Goal: Task Accomplishment & Management: Use online tool/utility

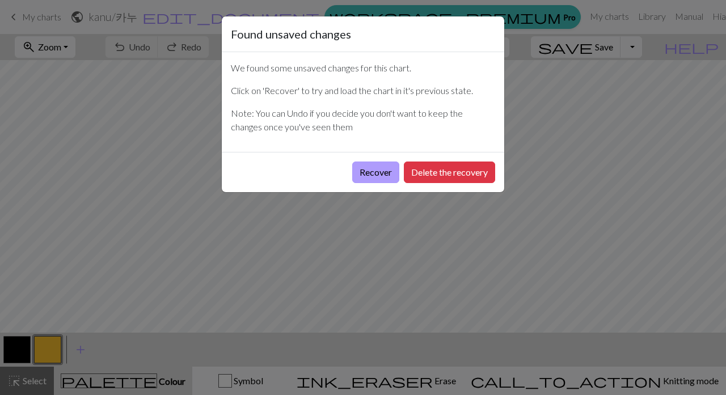
click at [373, 177] on button "Recover" at bounding box center [375, 173] width 47 height 22
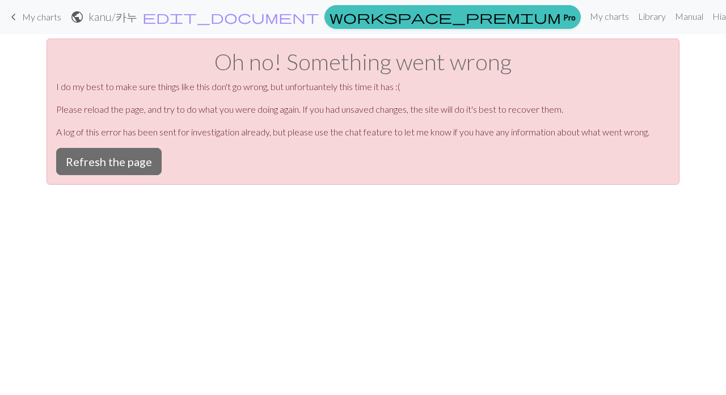
click at [24, 19] on span "My charts" at bounding box center [41, 16] width 39 height 11
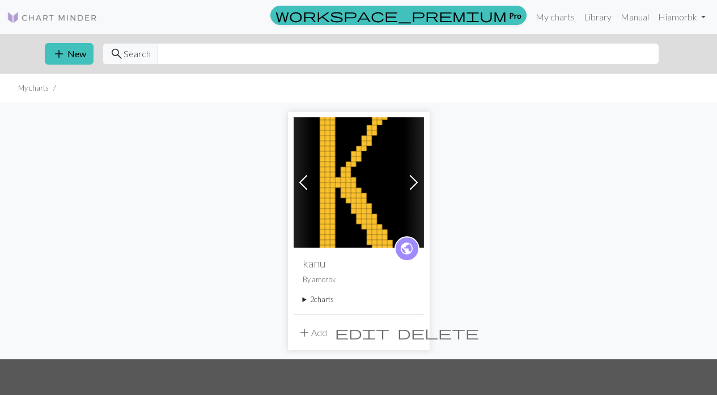
click at [316, 298] on summary "2 charts" at bounding box center [359, 299] width 112 height 11
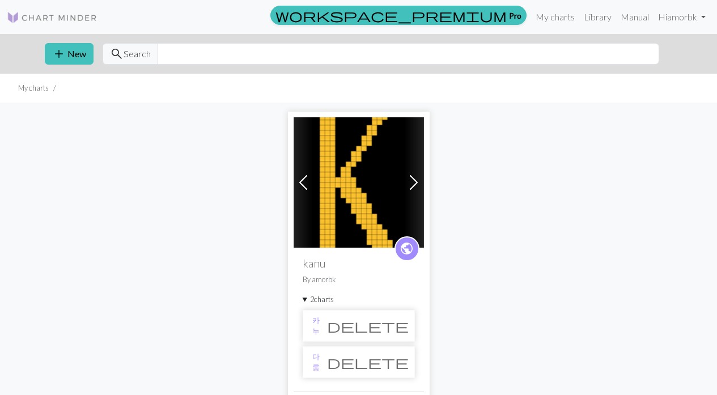
click at [318, 316] on li "카누 delete" at bounding box center [359, 326] width 112 height 32
click at [320, 325] on link "카누" at bounding box center [315, 326] width 7 height 22
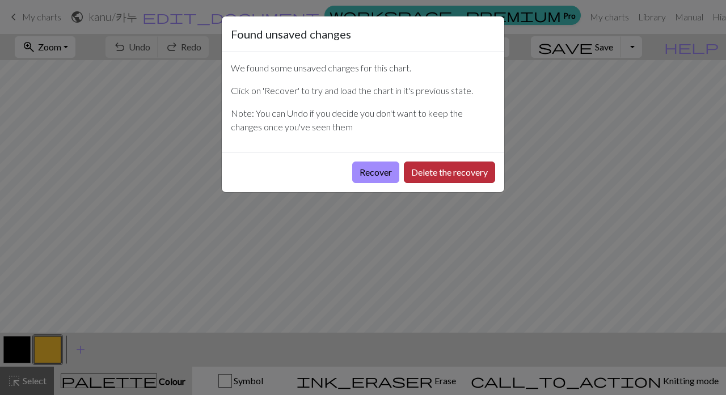
click at [431, 169] on button "Delete the recovery" at bounding box center [449, 173] width 91 height 22
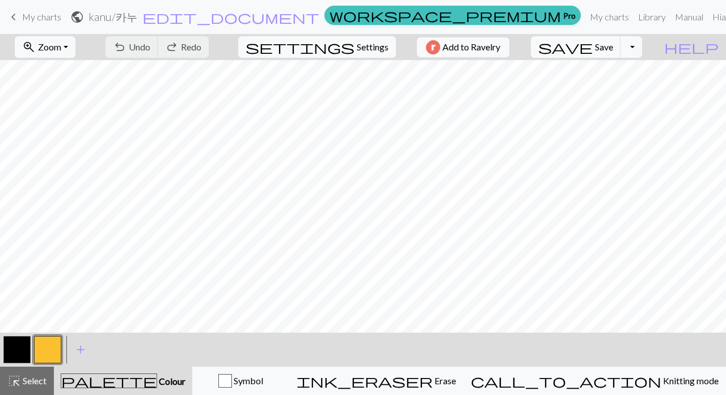
click at [7, 347] on button "button" at bounding box center [16, 349] width 27 height 27
click at [18, 354] on button "button" at bounding box center [16, 349] width 27 height 27
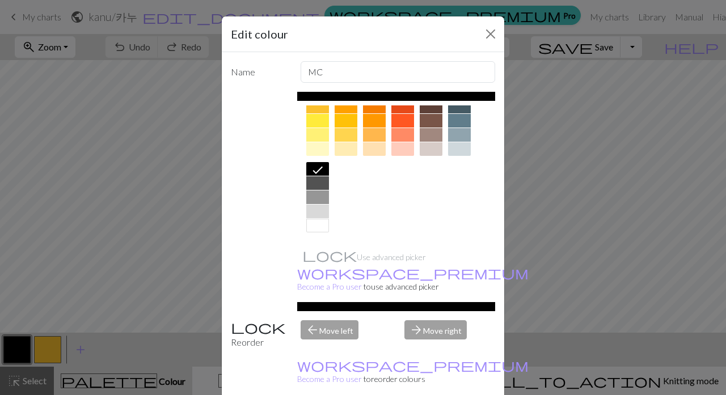
click at [311, 224] on div at bounding box center [317, 226] width 23 height 14
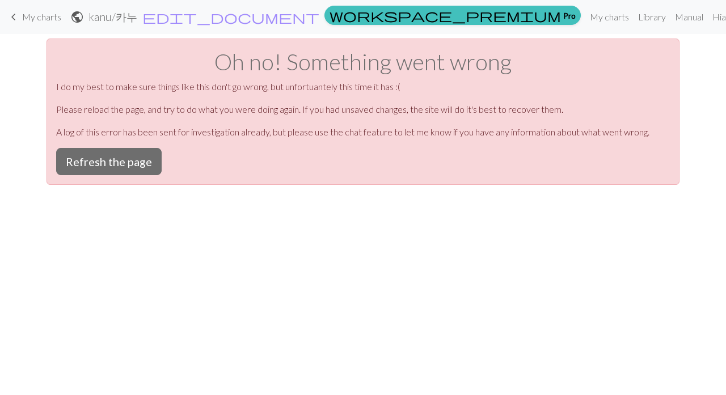
scroll to position [0, 0]
click at [125, 159] on button "Refresh the page" at bounding box center [108, 161] width 105 height 27
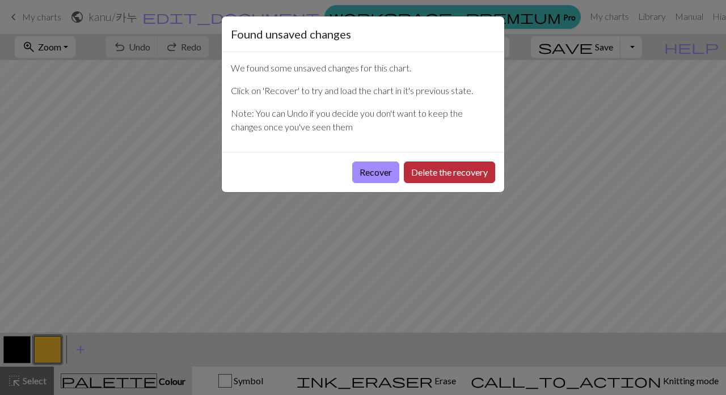
click at [425, 175] on button "Delete the recovery" at bounding box center [449, 173] width 91 height 22
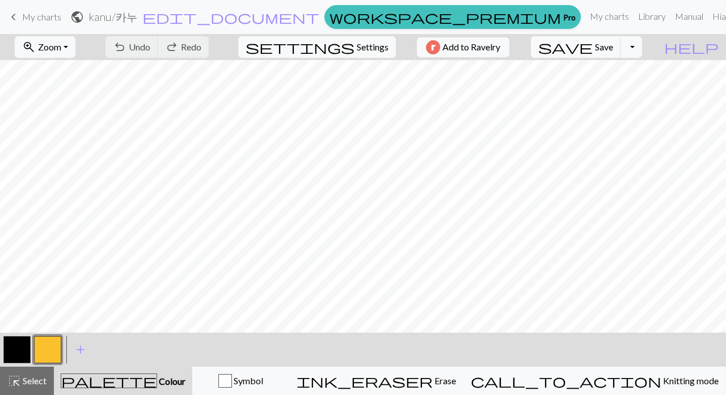
click at [14, 351] on button "button" at bounding box center [16, 349] width 27 height 27
click at [23, 341] on button "button" at bounding box center [16, 349] width 27 height 27
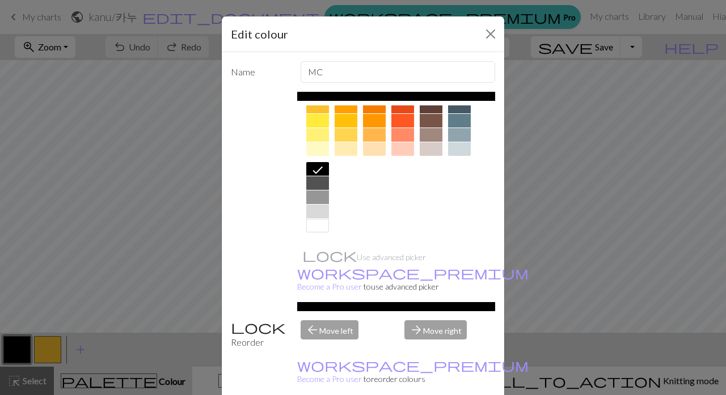
scroll to position [182, 0]
click at [313, 227] on div at bounding box center [317, 226] width 23 height 14
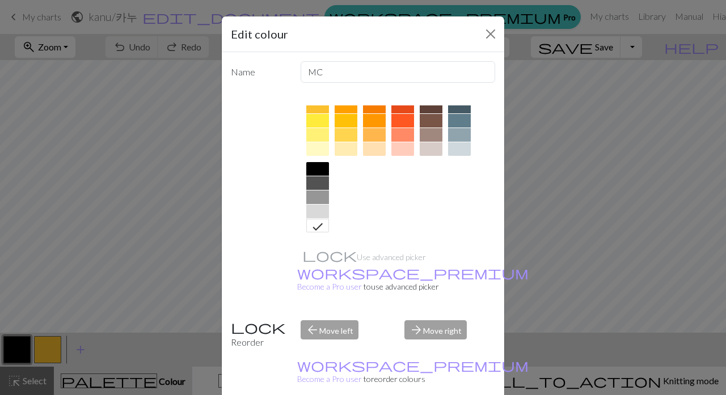
drag, startPoint x: 466, startPoint y: 382, endPoint x: 423, endPoint y: 335, distance: 63.4
click at [423, 335] on form "Edit colour Name MC Use advanced picker workspace_premium Become a Pro user to …" at bounding box center [363, 229] width 282 height 427
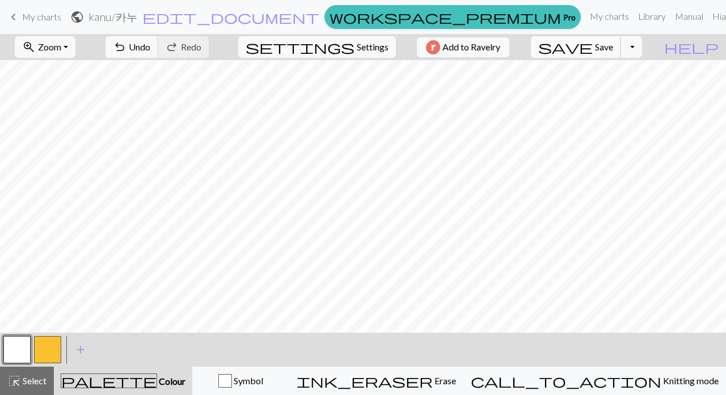
click at [613, 49] on span "Save" at bounding box center [604, 46] width 18 height 11
